Goal: Task Accomplishment & Management: Manage account settings

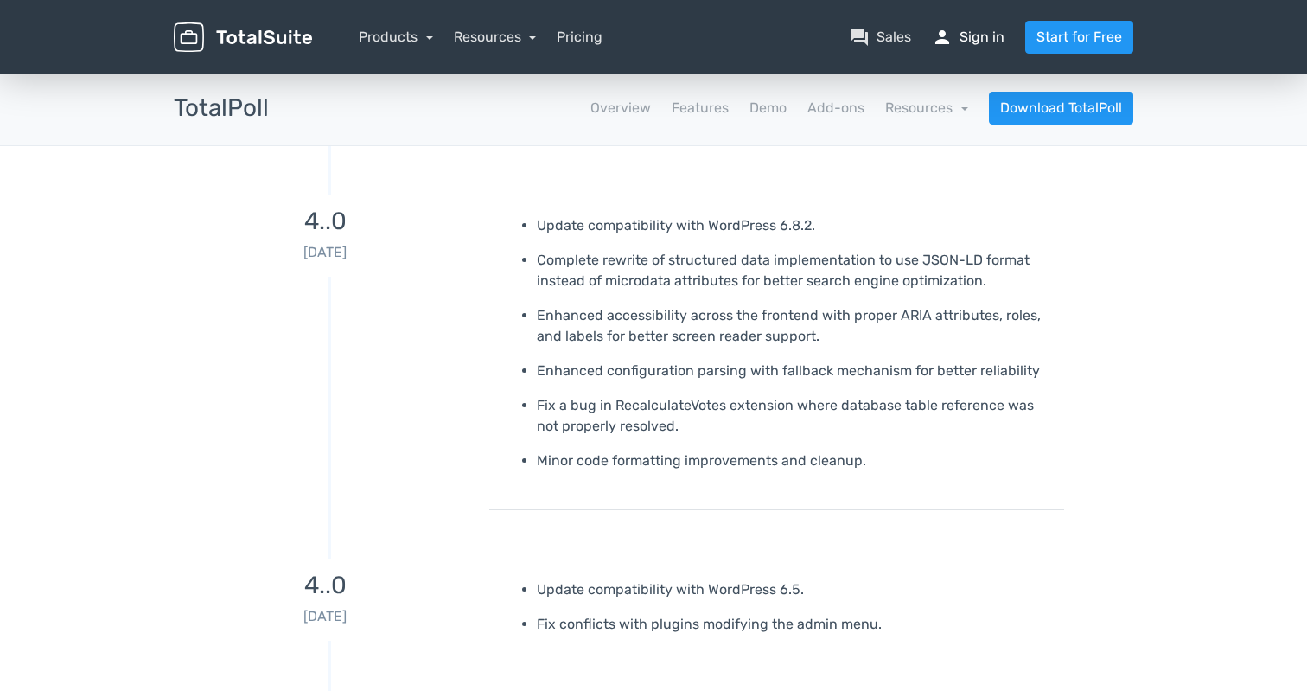
click at [975, 47] on link "person Sign in" at bounding box center [968, 37] width 73 height 21
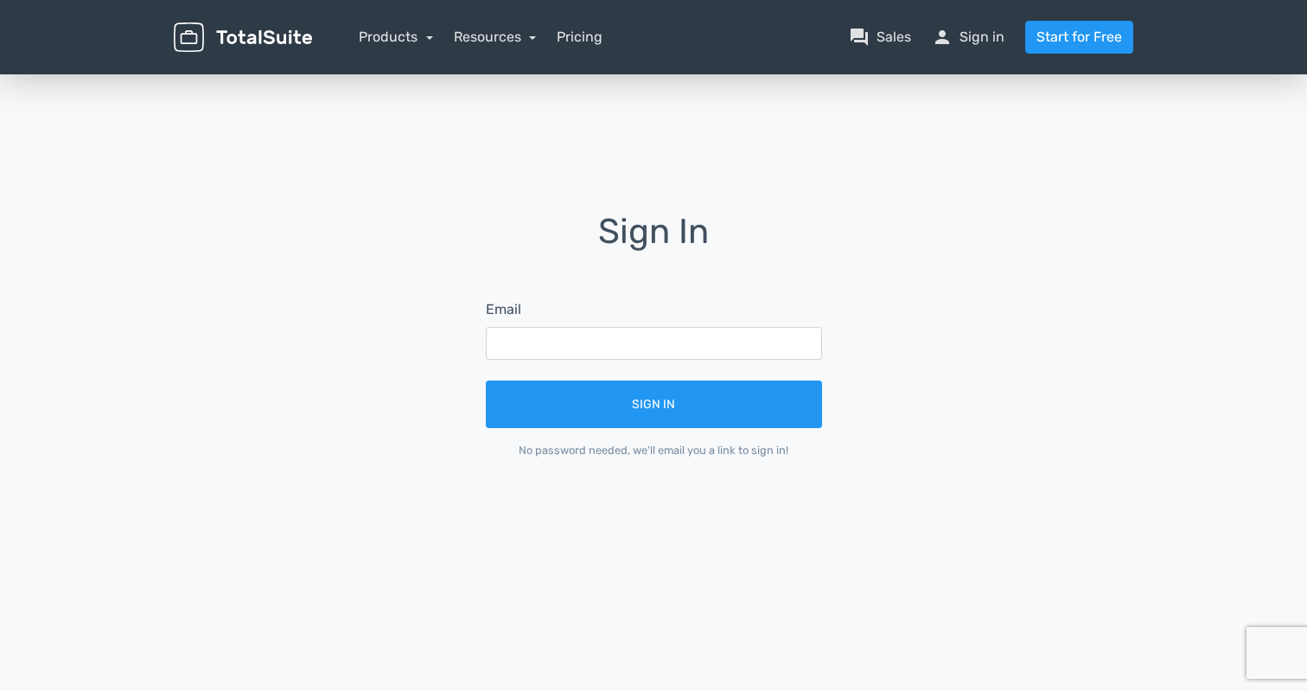
click at [670, 352] on input "text" at bounding box center [654, 343] width 336 height 33
click at [417, 327] on div "Sign In Email Sign In No password needed, we'll email you a link to sign in!" at bounding box center [653, 348] width 985 height 270
click at [586, 339] on input "text" at bounding box center [654, 343] width 336 height 33
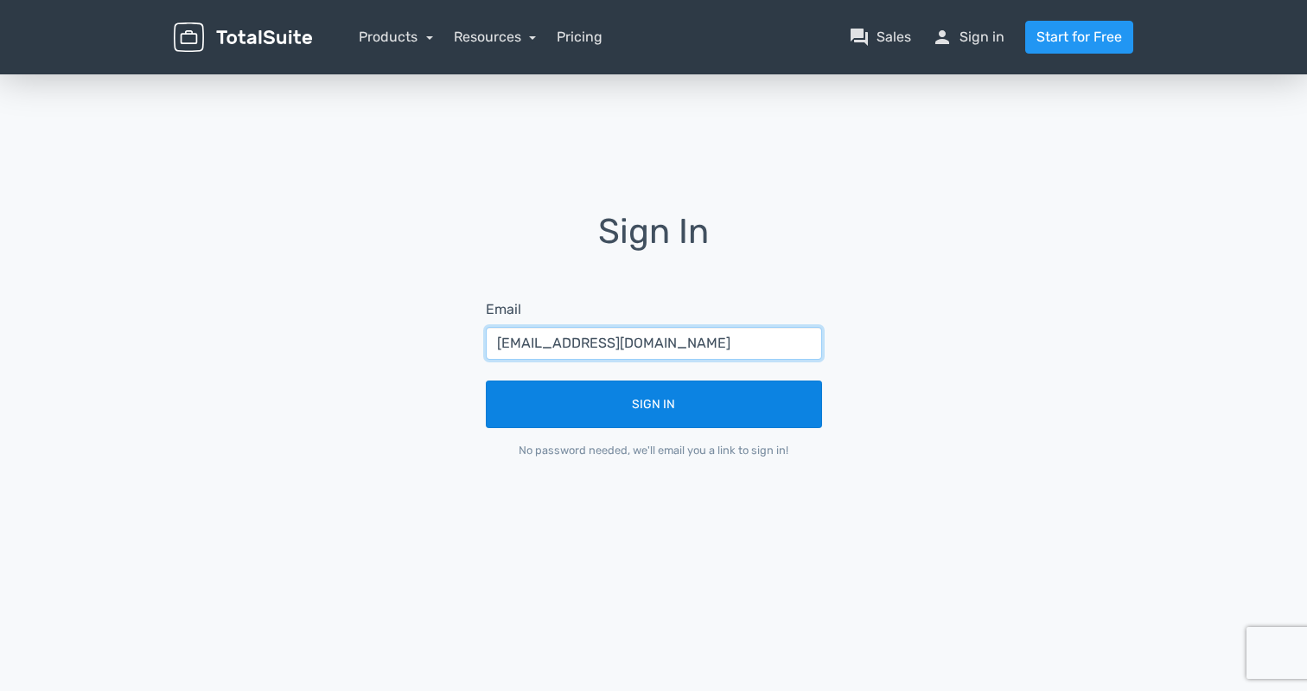
type input "contact@allezpaillade.com"
click at [573, 397] on button "Sign In" at bounding box center [654, 404] width 336 height 48
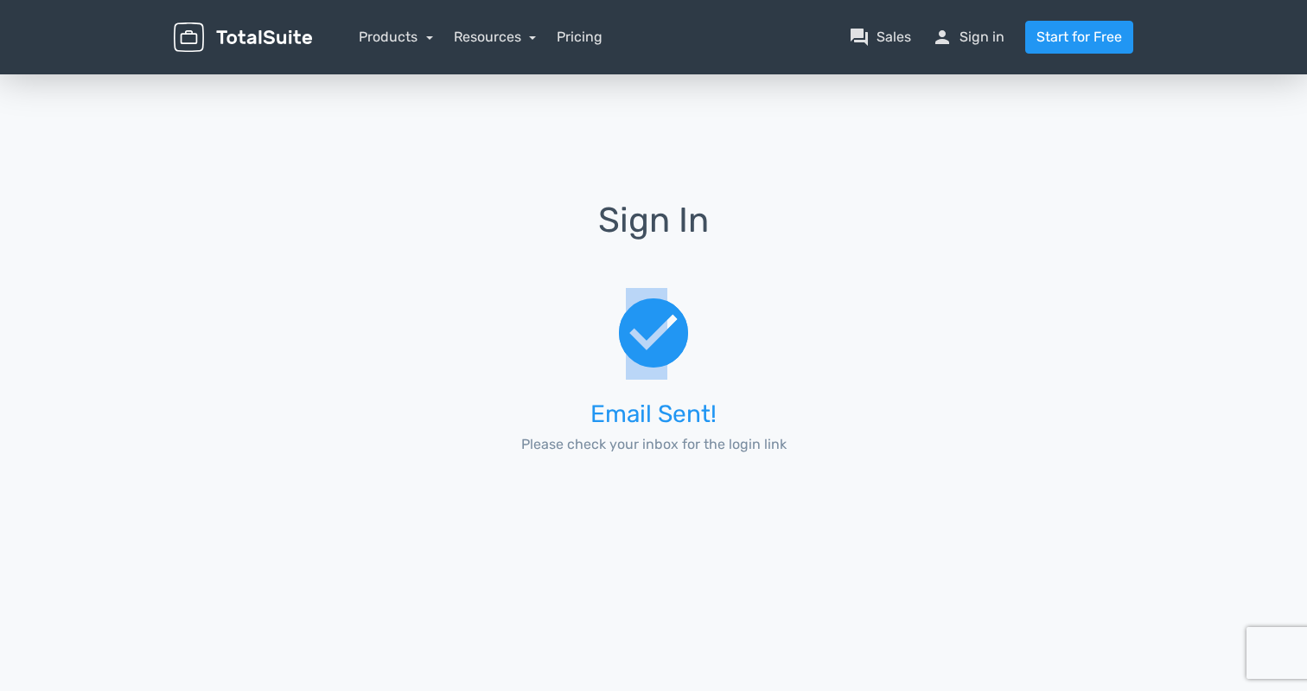
drag, startPoint x: 628, startPoint y: 331, endPoint x: 665, endPoint y: 322, distance: 37.5
click at [665, 322] on span "check_circle" at bounding box center [653, 334] width 83 height 92
click at [761, 309] on div "check_circle Email Sent! Please check your inbox for the login link" at bounding box center [654, 379] width 385 height 230
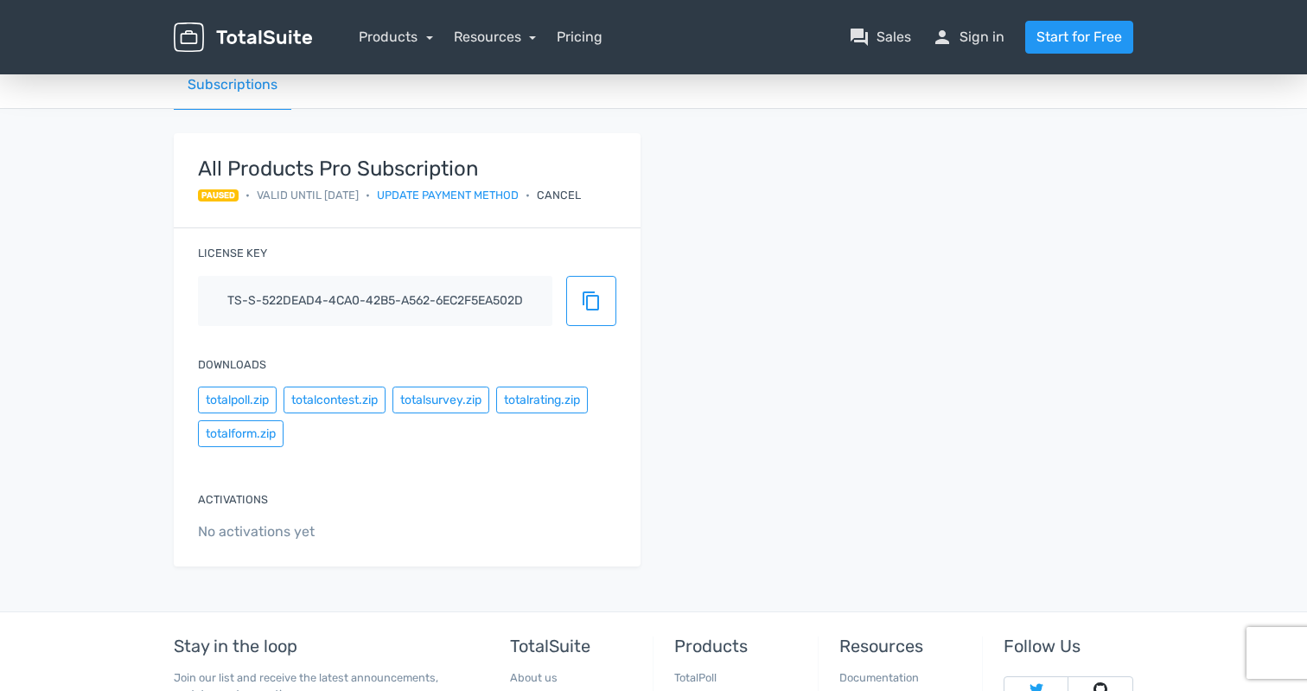
scroll to position [123, 0]
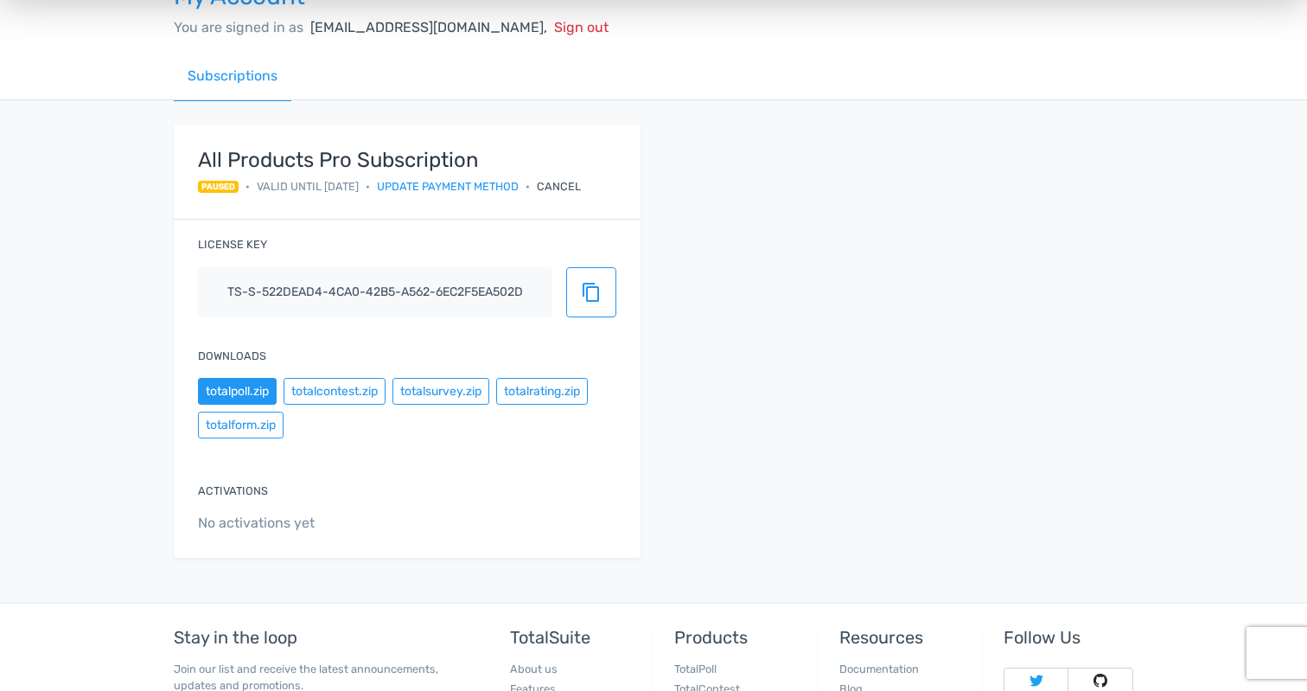
click at [223, 381] on button "totalpoll.zip" at bounding box center [237, 391] width 79 height 27
